Goal: Check status: Check status

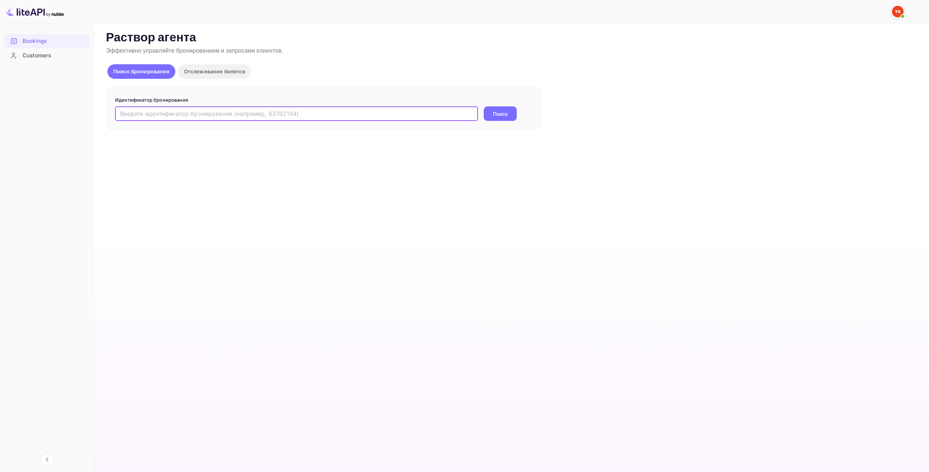
click at [371, 114] on input "text" at bounding box center [296, 113] width 363 height 15
type input "9417009"
click at [524, 109] on div "9417009 ​ Поиск" at bounding box center [323, 113] width 417 height 15
click at [495, 119] on button "Поиск" at bounding box center [500, 113] width 33 height 15
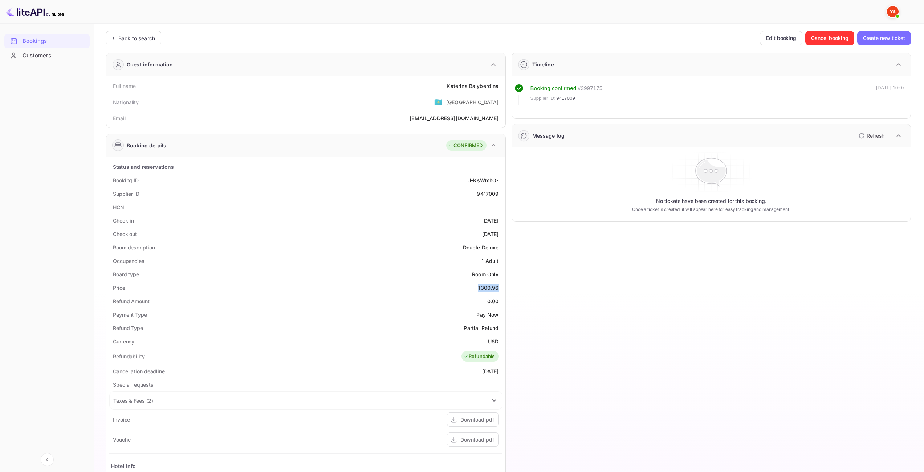
drag, startPoint x: 480, startPoint y: 286, endPoint x: 498, endPoint y: 284, distance: 18.0
click at [498, 284] on div "1300.96" at bounding box center [488, 288] width 20 height 8
drag, startPoint x: 488, startPoint y: 342, endPoint x: 498, endPoint y: 342, distance: 10.6
click at [498, 342] on ya-tr-span "USD" at bounding box center [493, 341] width 11 height 6
copy ya-tr-span "USD"
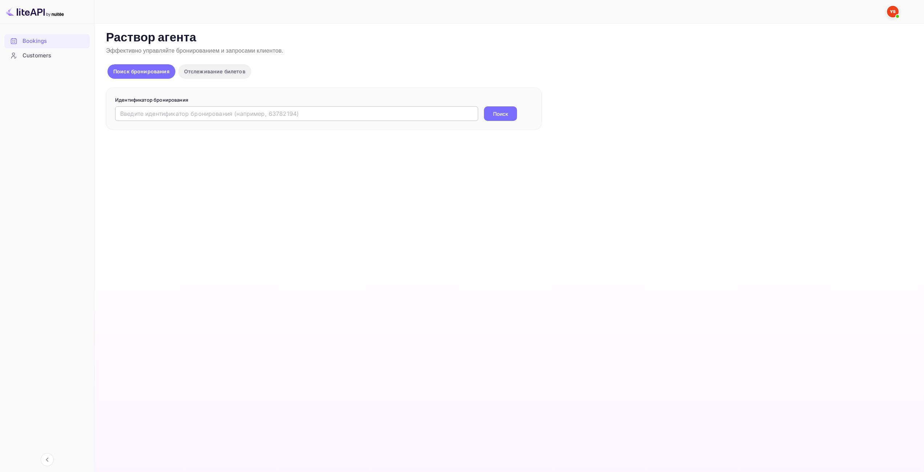
click at [443, 116] on input "text" at bounding box center [296, 113] width 363 height 15
paste input "9621748"
type input "9621748"
click at [499, 113] on ya-tr-span "Поиск" at bounding box center [500, 114] width 15 height 8
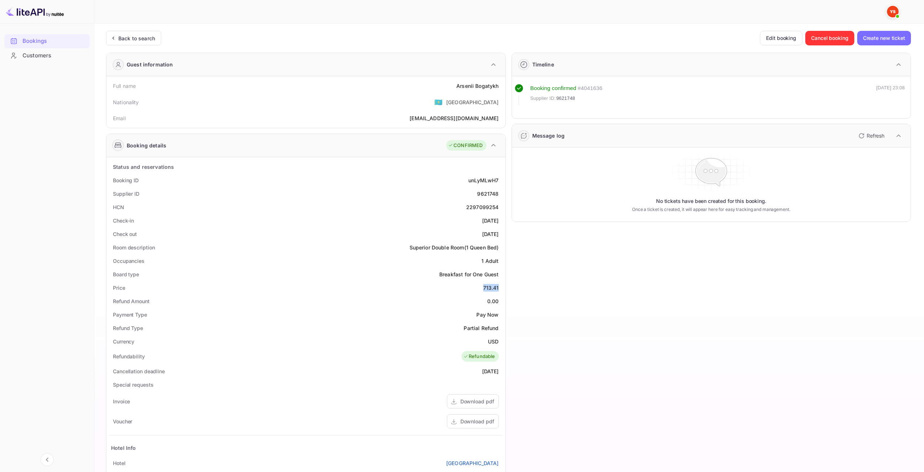
drag, startPoint x: 484, startPoint y: 286, endPoint x: 498, endPoint y: 286, distance: 13.4
click at [498, 286] on div "713.41" at bounding box center [491, 288] width 16 height 8
copy div "713.41"
drag, startPoint x: 489, startPoint y: 343, endPoint x: 500, endPoint y: 343, distance: 11.6
click at [500, 343] on div "Currency USD" at bounding box center [305, 341] width 393 height 13
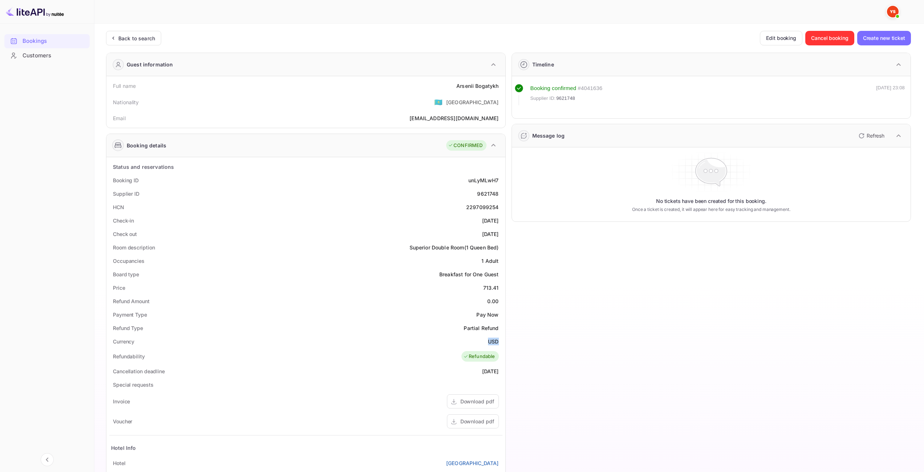
copy div "USD"
drag, startPoint x: 454, startPoint y: 86, endPoint x: 498, endPoint y: 84, distance: 43.6
click at [498, 84] on div "Full name Arsenii Bogatykh" at bounding box center [305, 85] width 393 height 13
copy div "Arsenii Bogatykh"
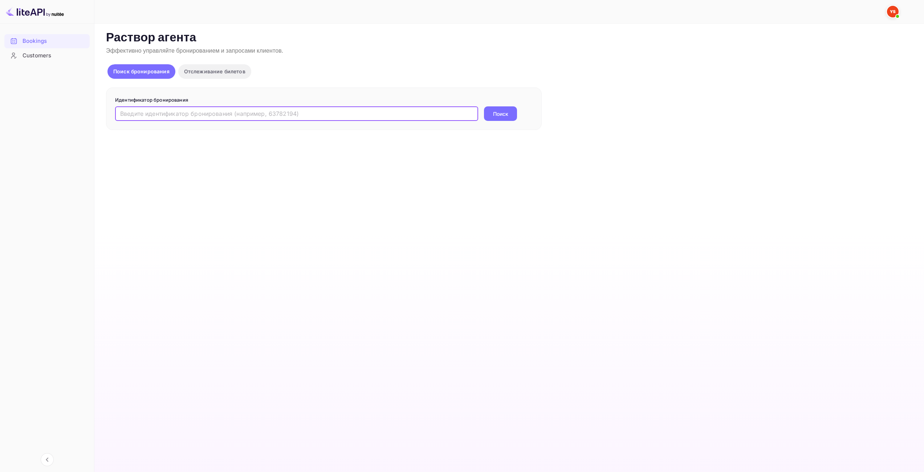
click at [426, 112] on input "text" at bounding box center [296, 113] width 363 height 15
type input "9733732"
click at [498, 116] on ya-tr-span "Поиск" at bounding box center [500, 114] width 15 height 8
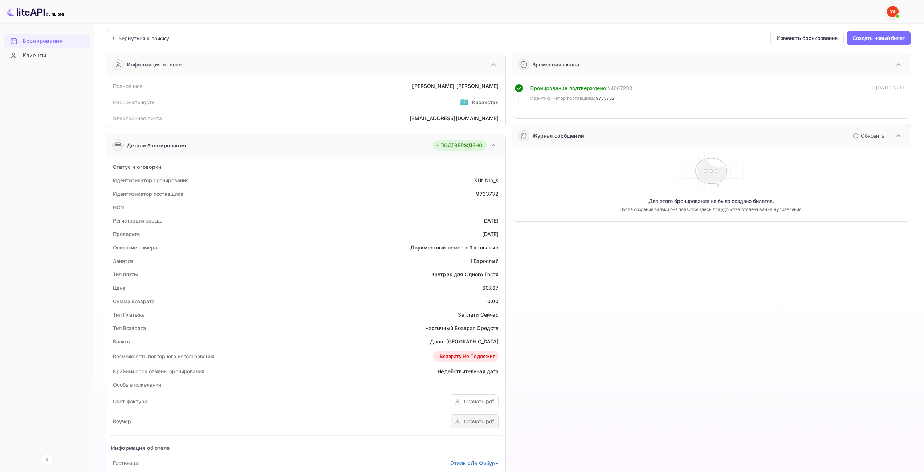
click at [478, 421] on ya-tr-span "Скачать pdf" at bounding box center [479, 421] width 30 height 6
